Goal: Transaction & Acquisition: Subscribe to service/newsletter

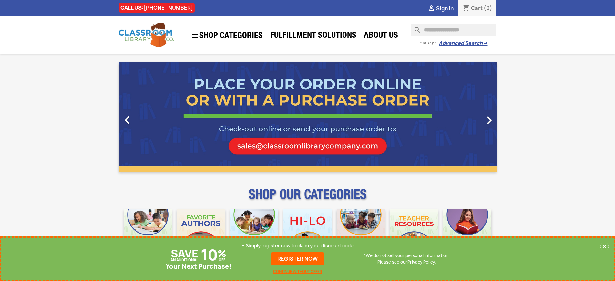
click at [298, 246] on p "+ Simply register now to claim your discount code" at bounding box center [298, 245] width 112 height 6
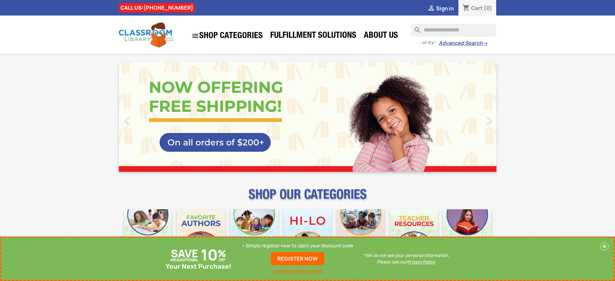
click at [298, 246] on p "+ Simply register now to claim your discount code" at bounding box center [298, 245] width 112 height 6
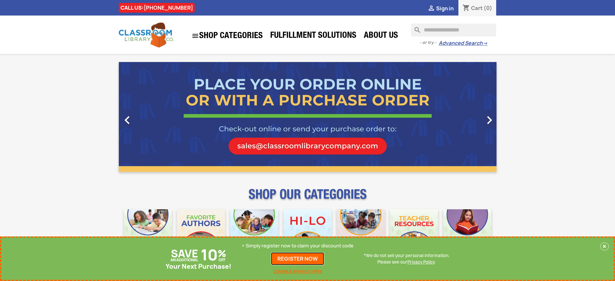
click at [298, 259] on link "REGISTER NOW" at bounding box center [297, 258] width 53 height 13
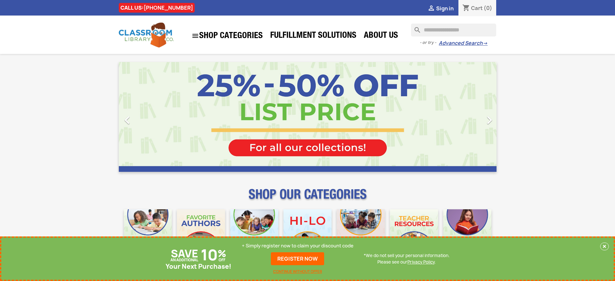
click at [298, 246] on p "+ Simply register now to claim your discount code" at bounding box center [298, 245] width 112 height 6
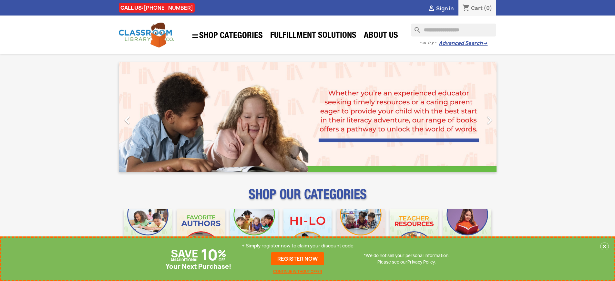
click at [298, 246] on p "+ Simply register now to claim your discount code" at bounding box center [298, 245] width 112 height 6
